Goal: Transaction & Acquisition: Purchase product/service

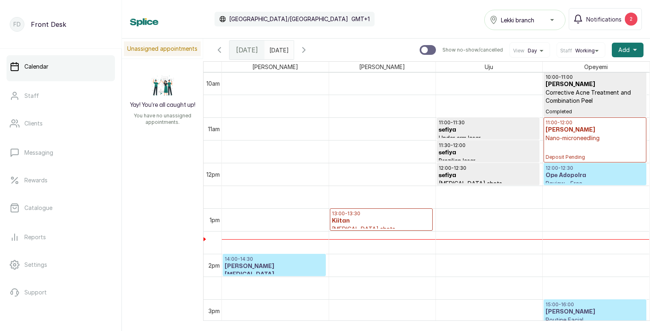
scroll to position [511, 0]
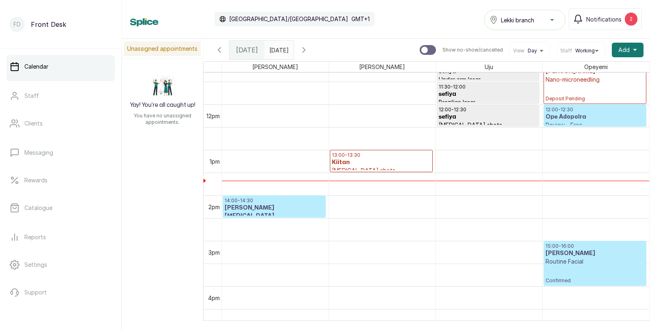
click at [281, 204] on h3 "[PERSON_NAME][MEDICAL_DATA]-[PERSON_NAME]" at bounding box center [274, 216] width 99 height 24
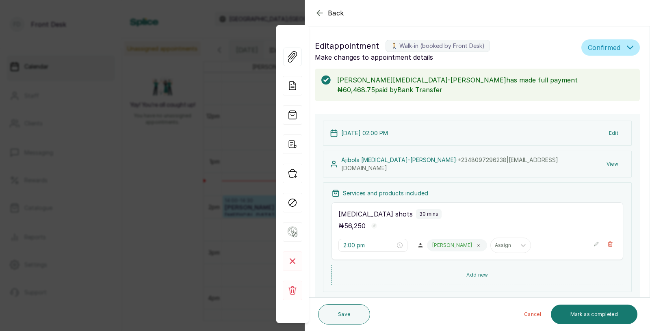
click at [612, 162] on button "View" at bounding box center [612, 164] width 25 height 15
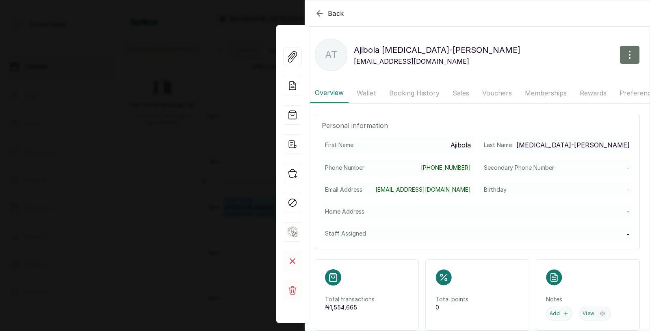
click at [406, 93] on button "Booking History" at bounding box center [414, 93] width 60 height 20
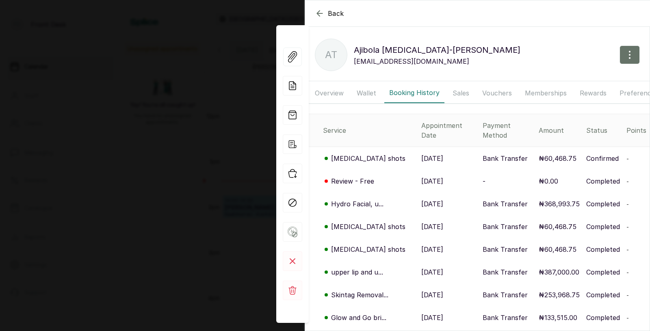
click at [363, 245] on p "[MEDICAL_DATA] shots" at bounding box center [368, 250] width 74 height 10
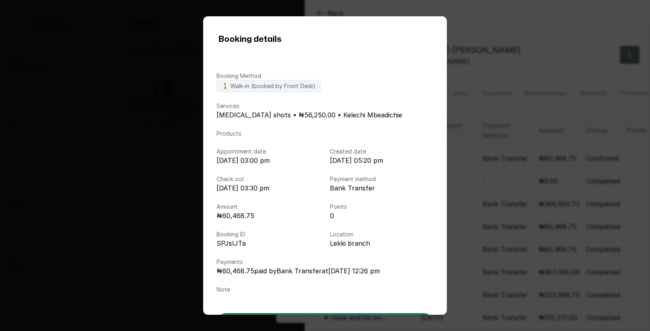
click at [478, 181] on div "Booking details Booking Method 🚶 Walk-in (booked by Front Desk) Services Keloid…" at bounding box center [325, 165] width 650 height 331
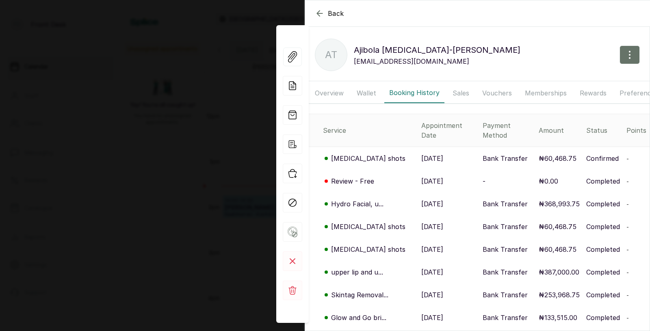
click at [239, 223] on div "Back Ajibola Tobi-osho AT Ajibola Tobi-osho ajibola.onifade009@gmail.com Overvi…" at bounding box center [325, 165] width 650 height 331
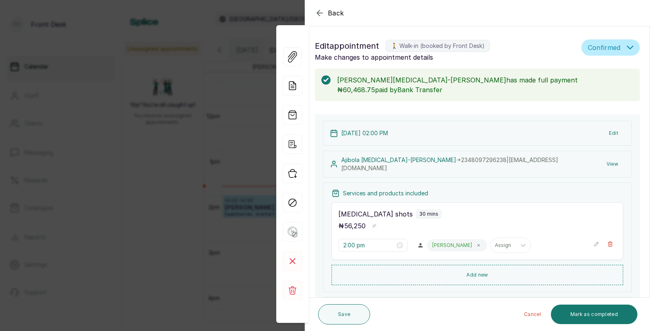
click at [239, 223] on div "Back Appointment Details Edit appointment 🚶 Walk-in (booked by Front Desk) Make…" at bounding box center [325, 165] width 650 height 331
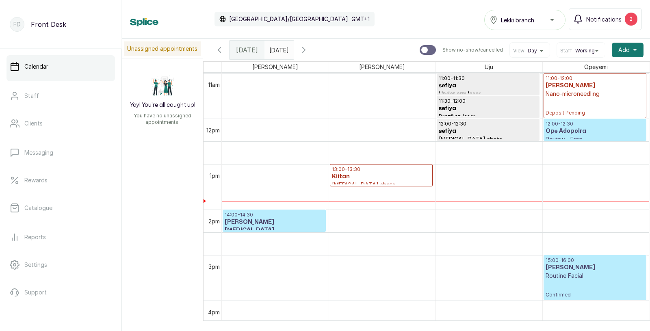
scroll to position [505, 0]
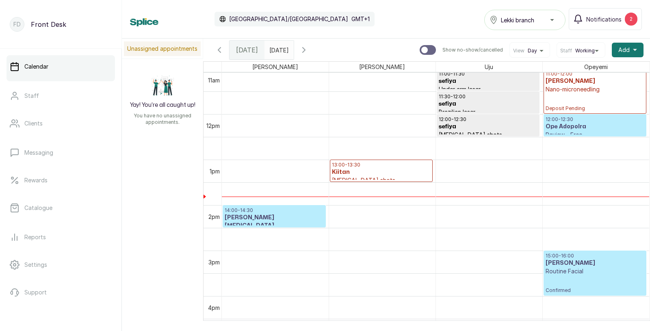
click at [577, 271] on p "Routine Facial" at bounding box center [595, 271] width 99 height 8
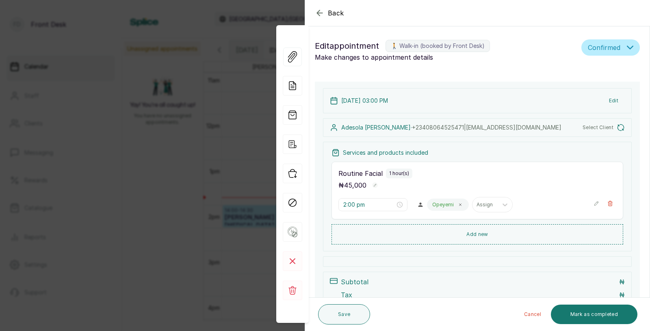
type input "3:00 pm"
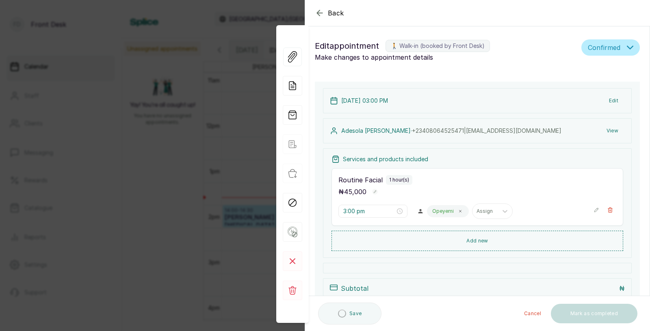
click at [613, 127] on button "View" at bounding box center [612, 130] width 25 height 15
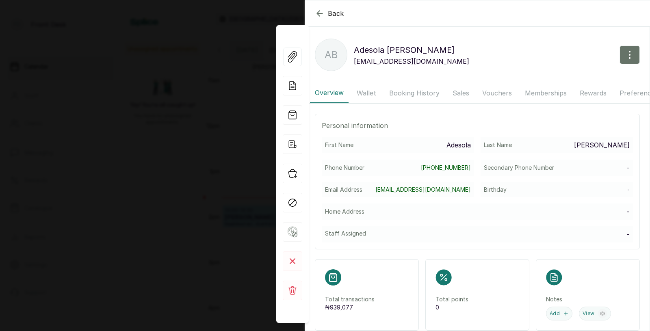
click at [412, 91] on button "Booking History" at bounding box center [414, 93] width 60 height 20
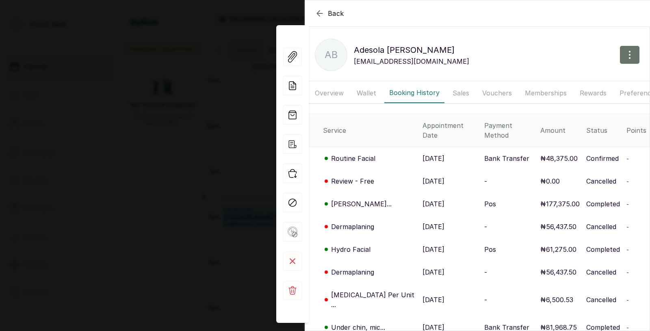
click at [422, 199] on p "5 Jul, 2025" at bounding box center [433, 204] width 22 height 10
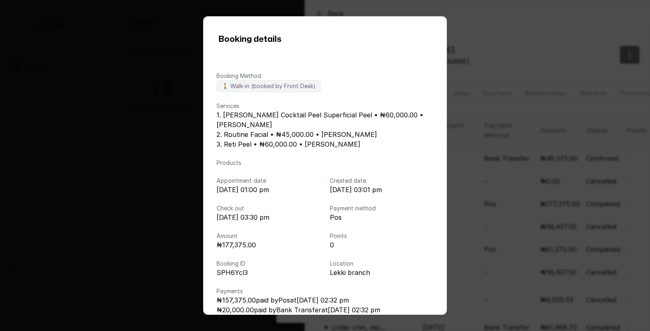
click at [489, 206] on div "Booking details Booking Method 🚶 Walk-in (booked by Front Desk) Services 1. Jes…" at bounding box center [325, 165] width 650 height 331
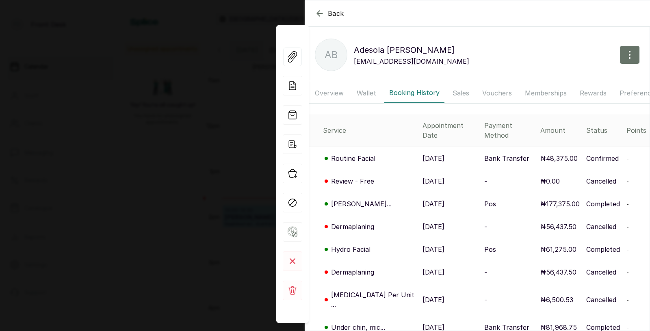
click at [197, 182] on div "Back Adesola Balogun AB Adesola Balogun Desolabalogun@hotmail.co.uk Overview Wa…" at bounding box center [325, 165] width 650 height 331
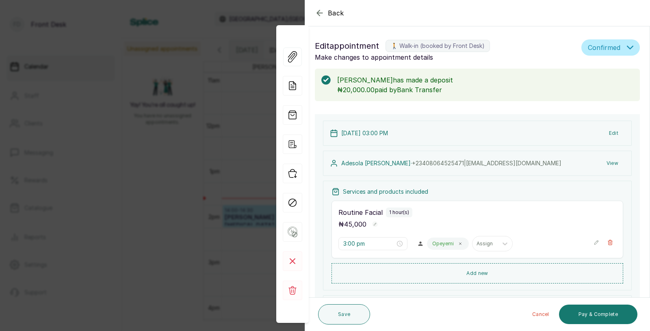
click at [218, 174] on div "Back Appointment Details Edit appointment 🚶 Walk-in (booked by Front Desk) Make…" at bounding box center [325, 165] width 650 height 331
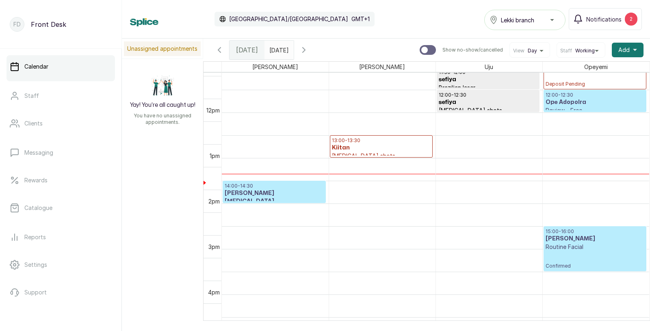
scroll to position [529, 0]
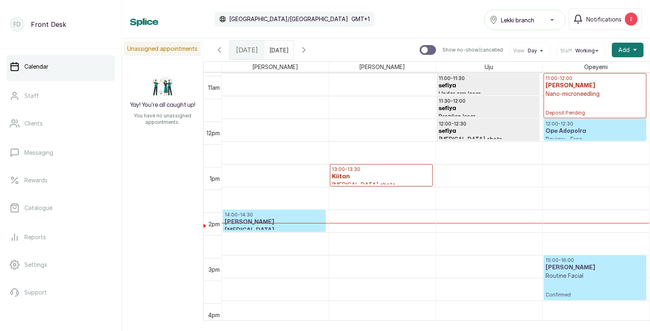
scroll to position [500, 0]
click at [612, 17] on span "Notifications" at bounding box center [603, 19] width 35 height 9
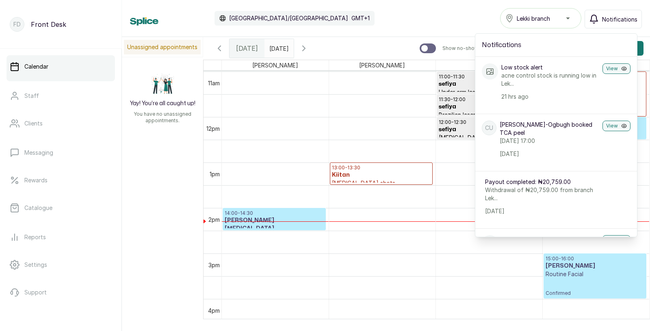
click at [612, 17] on span "Notifications" at bounding box center [619, 19] width 35 height 9
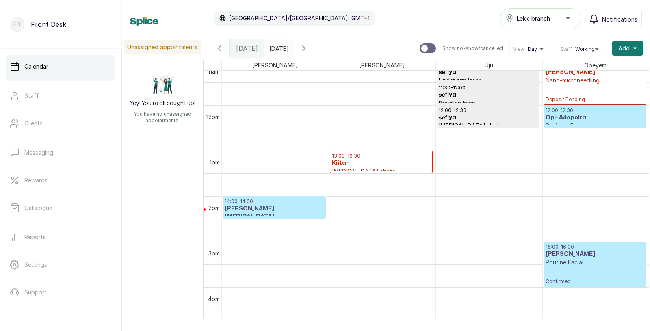
scroll to position [0, 0]
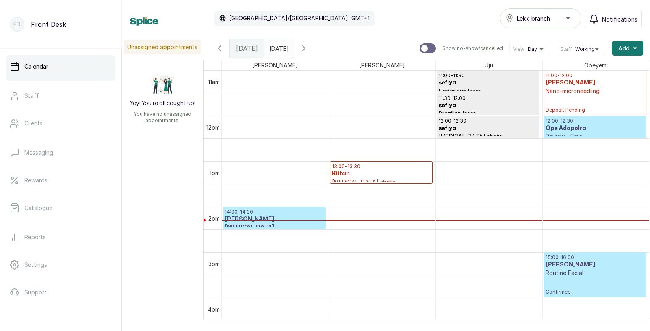
click at [382, 171] on h3 "Kiitan" at bounding box center [381, 174] width 99 height 8
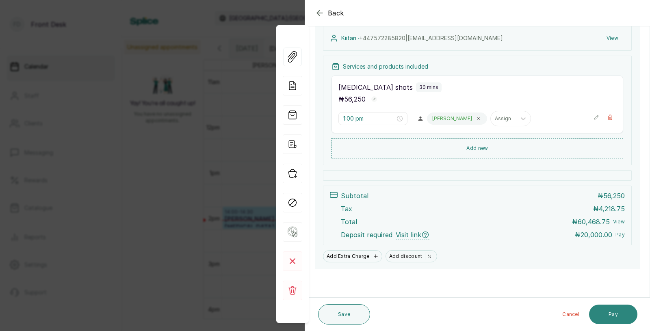
click at [615, 314] on button "Pay" at bounding box center [613, 314] width 48 height 19
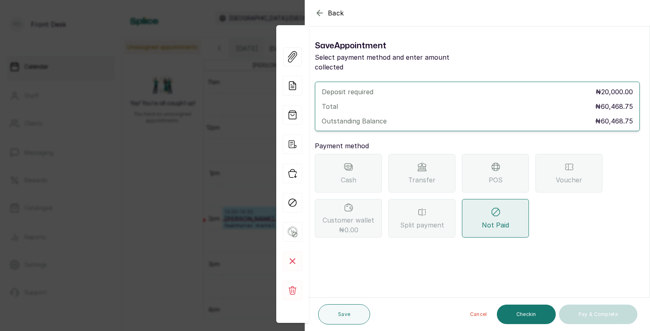
click at [428, 162] on div "Transfer" at bounding box center [421, 173] width 67 height 39
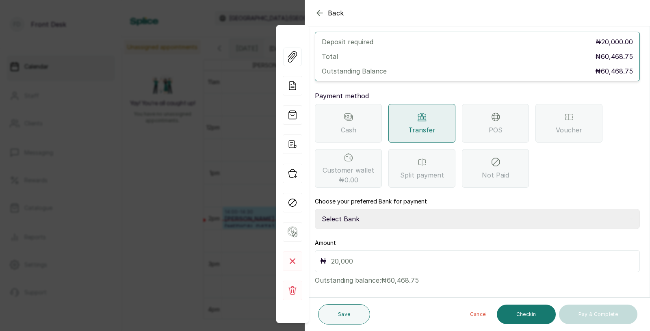
click at [360, 210] on select "Select Bank [PERSON_NAME] Fairmoney Microfinance Bank SKN ANALYTICS MED AESTH. …" at bounding box center [477, 219] width 325 height 20
select select "43272bc0-21c6-4b19-b9fb-c2093b8603c2"
click at [362, 256] on input "text" at bounding box center [482, 261] width 303 height 11
type input "20,000"
click at [338, 314] on button "Save" at bounding box center [344, 314] width 52 height 20
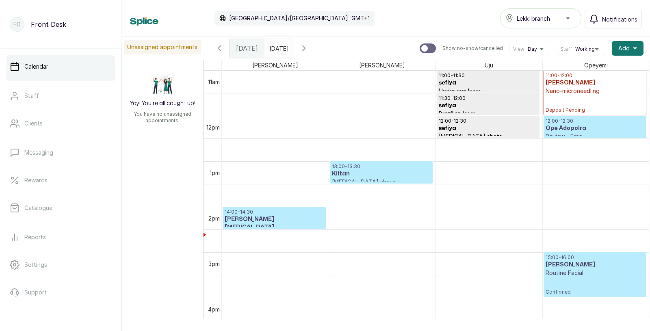
click at [372, 177] on h3 "Kiitan" at bounding box center [381, 174] width 99 height 8
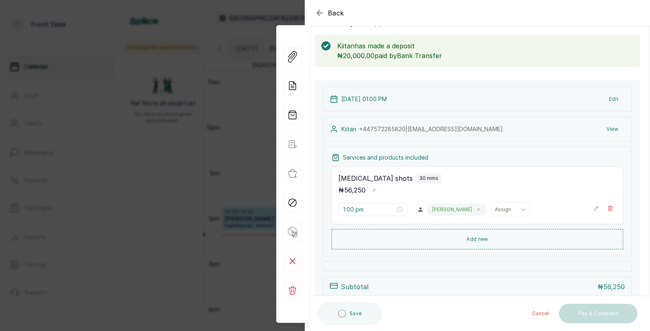
click at [477, 209] on icon at bounding box center [479, 210] width 4 height 4
click at [431, 208] on div at bounding box center [439, 209] width 17 height 7
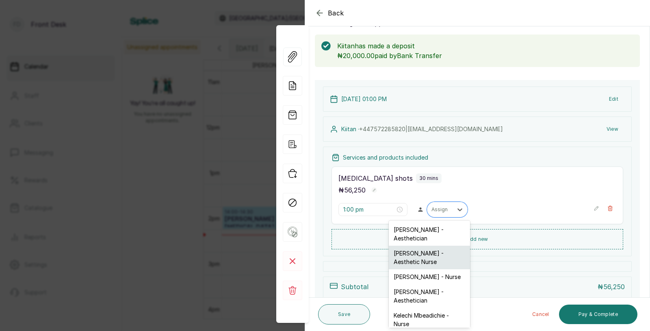
click at [420, 252] on div "[PERSON_NAME] - Aesthetic Nurse" at bounding box center [429, 258] width 81 height 24
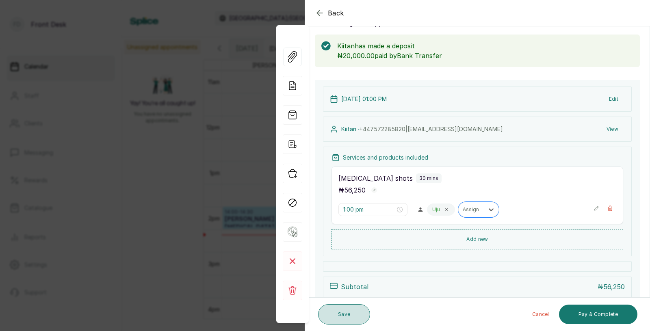
click at [343, 314] on button "Save" at bounding box center [344, 314] width 52 height 20
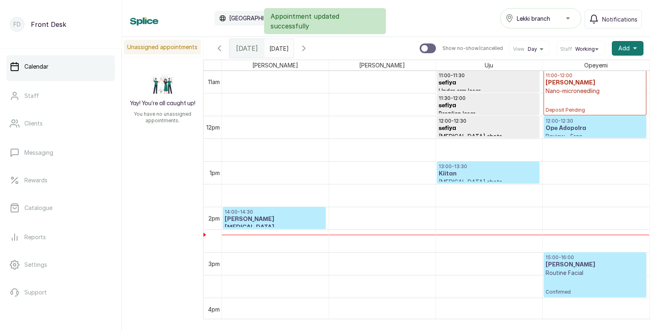
click at [471, 170] on h3 "Kiitan" at bounding box center [488, 174] width 99 height 8
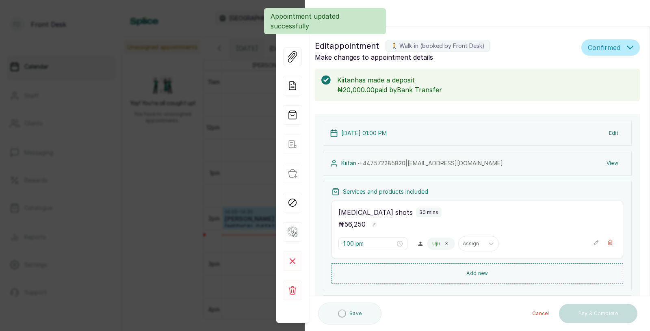
scroll to position [125, 0]
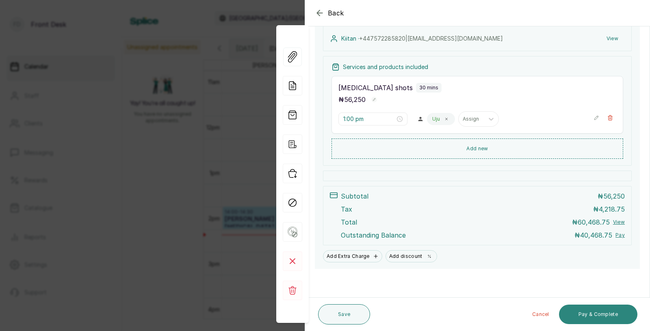
click at [598, 314] on button "Pay & Complete" at bounding box center [598, 314] width 78 height 19
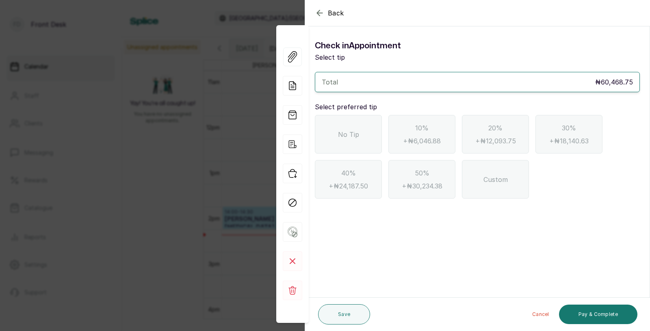
click at [317, 12] on icon "button" at bounding box center [320, 13] width 10 height 10
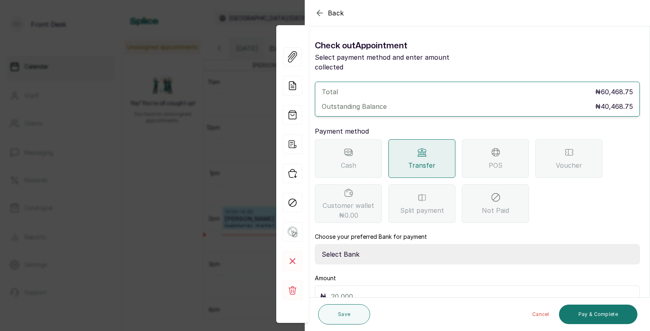
click at [346, 244] on select "Select Bank [PERSON_NAME] Fairmoney Microfinance Bank SKN ANALYTICS MED AESTH. …" at bounding box center [477, 254] width 325 height 20
select select "43272bc0-21c6-4b19-b9fb-c2093b8603c2"
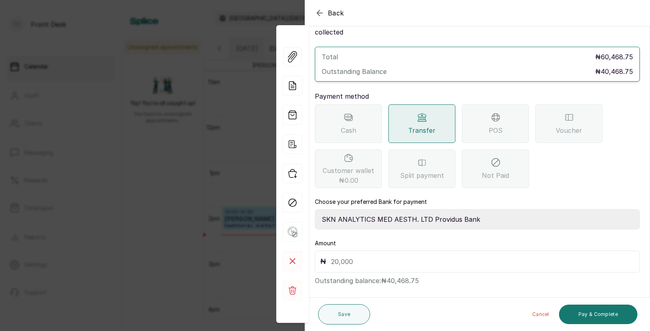
click at [351, 256] on input "text" at bounding box center [482, 261] width 303 height 11
type input "40,468.75"
click at [601, 315] on button "Pay & Complete" at bounding box center [598, 314] width 78 height 19
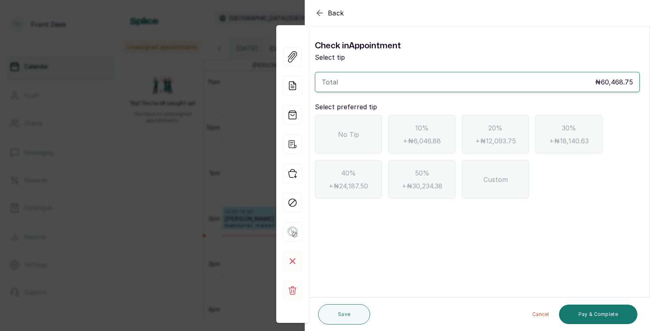
click at [349, 135] on span "No Tip" at bounding box center [348, 135] width 21 height 10
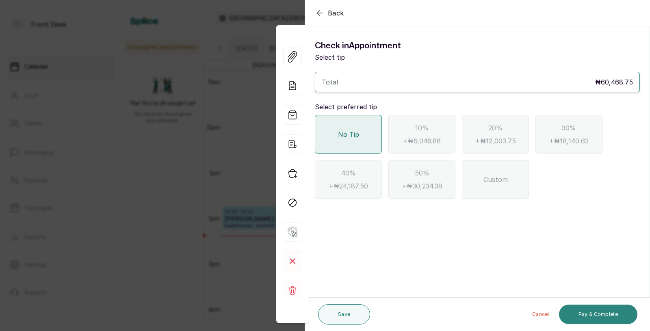
click at [601, 312] on button "Pay & Complete" at bounding box center [598, 314] width 78 height 19
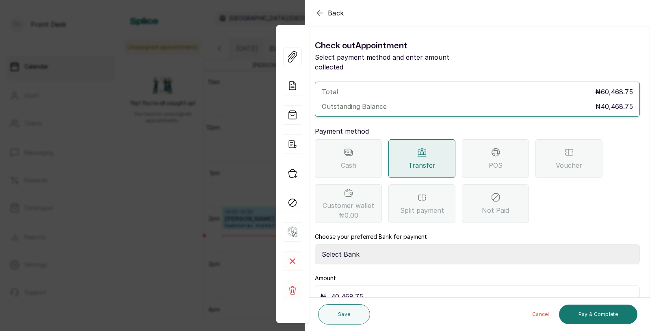
click at [400, 248] on select "Select Bank [PERSON_NAME] Fairmoney Microfinance Bank SKN ANALYTICS MED AESTH. …" at bounding box center [477, 254] width 325 height 20
select select "43272bc0-21c6-4b19-b9fb-c2093b8603c2"
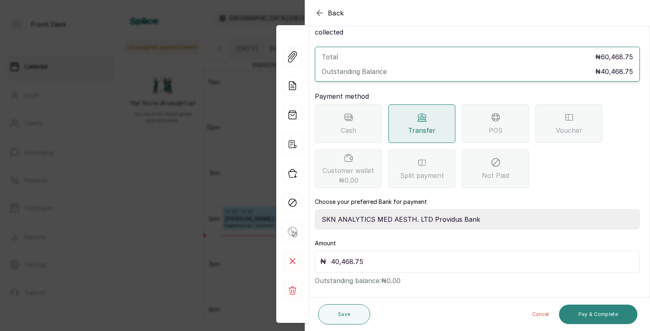
click at [603, 314] on button "Pay & Complete" at bounding box center [598, 314] width 78 height 19
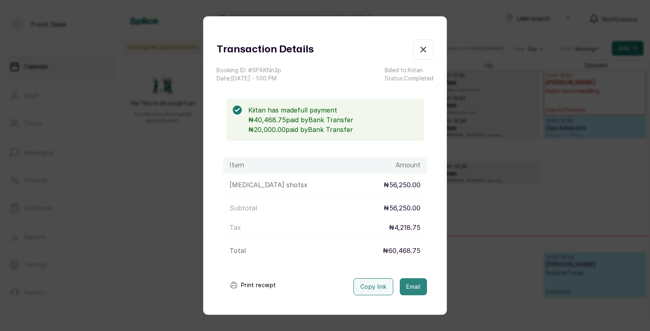
click at [416, 284] on button "Email" at bounding box center [413, 286] width 27 height 17
click at [472, 259] on div "Transaction Details Booking ID: # SPXKNn3p Date: [DATE] ・ 1:00 PM Billed to: Ki…" at bounding box center [325, 165] width 650 height 331
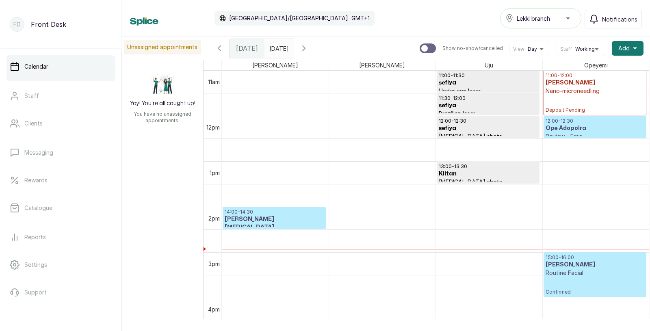
click at [447, 178] on p "[MEDICAL_DATA] shots" at bounding box center [488, 182] width 99 height 8
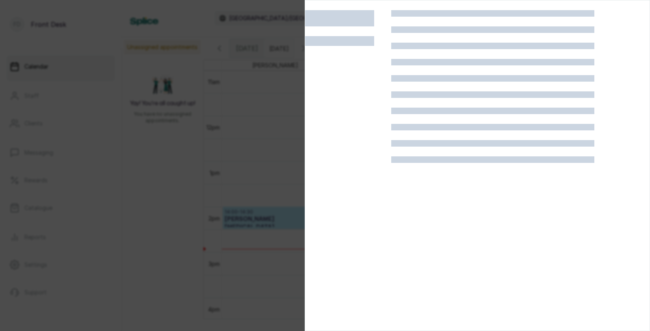
click at [246, 178] on div at bounding box center [325, 165] width 650 height 331
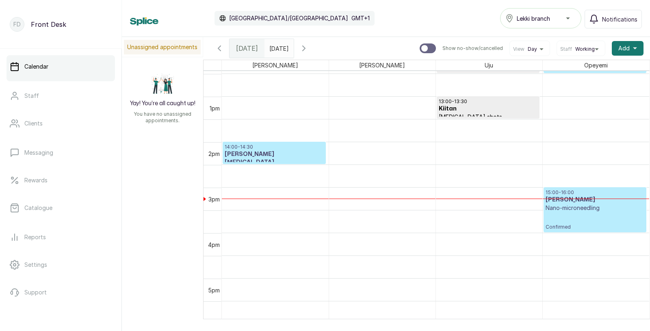
scroll to position [566, 0]
click at [48, 208] on p "Catalogue" at bounding box center [38, 208] width 28 height 8
